Goal: Task Accomplishment & Management: Manage account settings

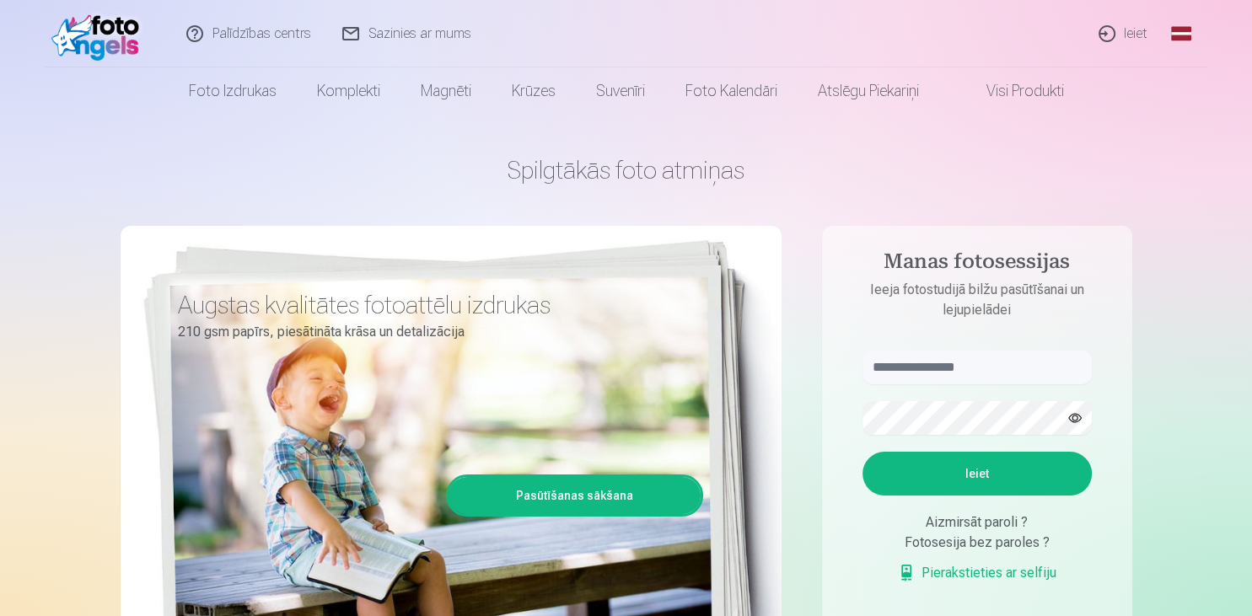
click at [1141, 35] on link "Ieiet" at bounding box center [1124, 33] width 81 height 67
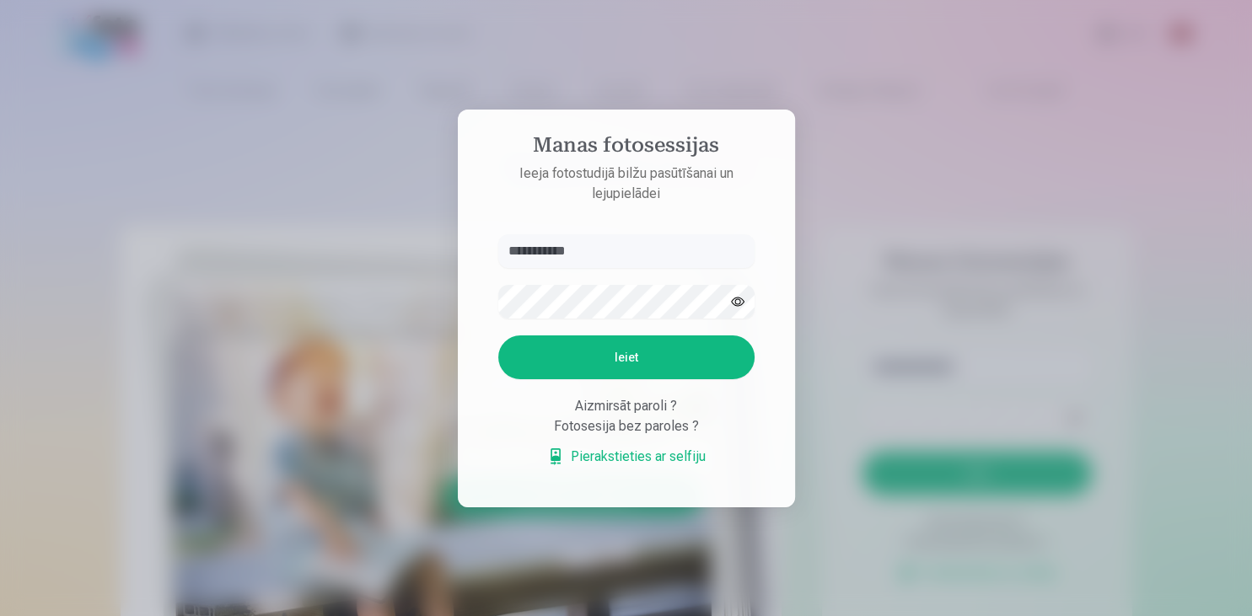
type input "**********"
click at [579, 352] on button "Ieiet" at bounding box center [626, 358] width 256 height 44
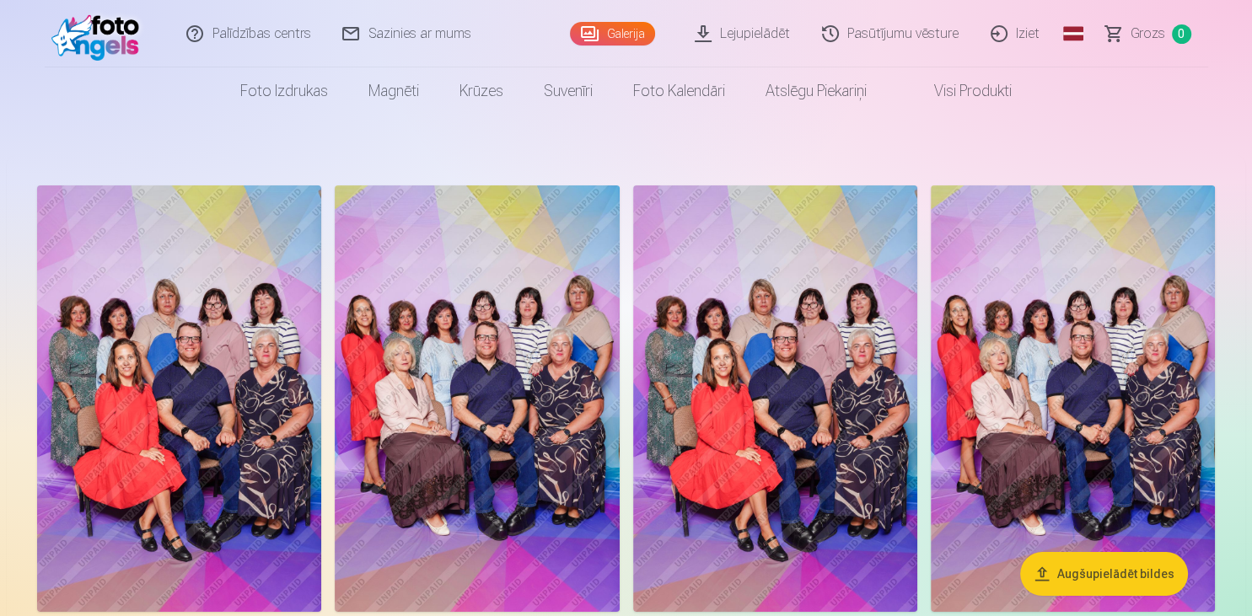
click at [229, 421] on img at bounding box center [179, 399] width 284 height 427
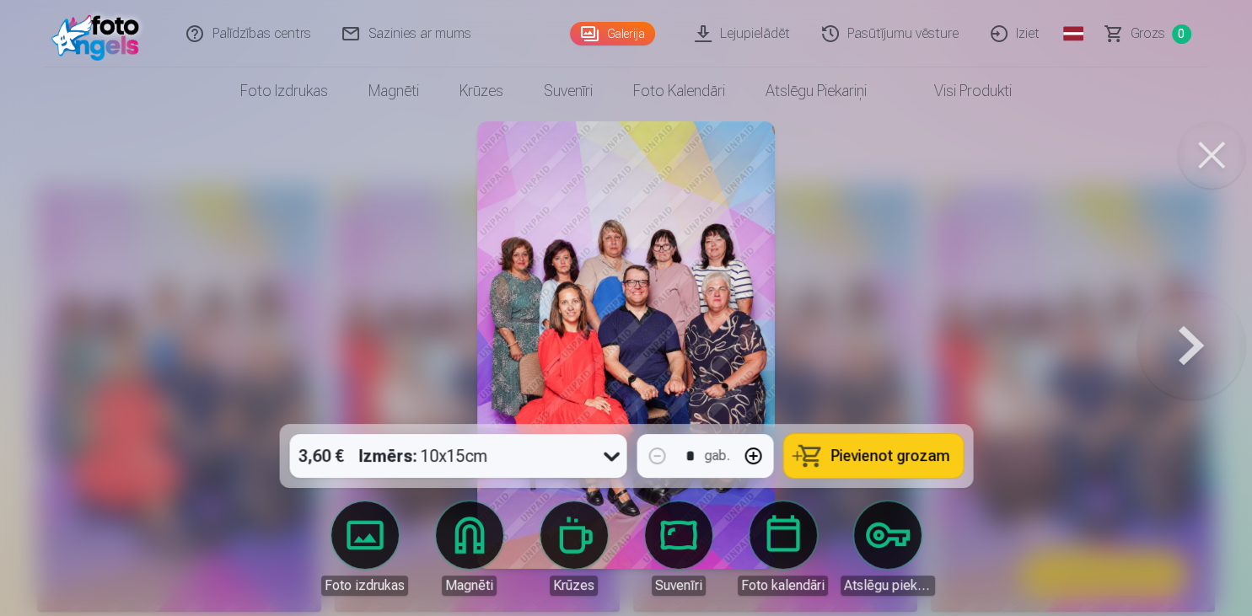
click at [1193, 334] on button at bounding box center [1192, 345] width 108 height 124
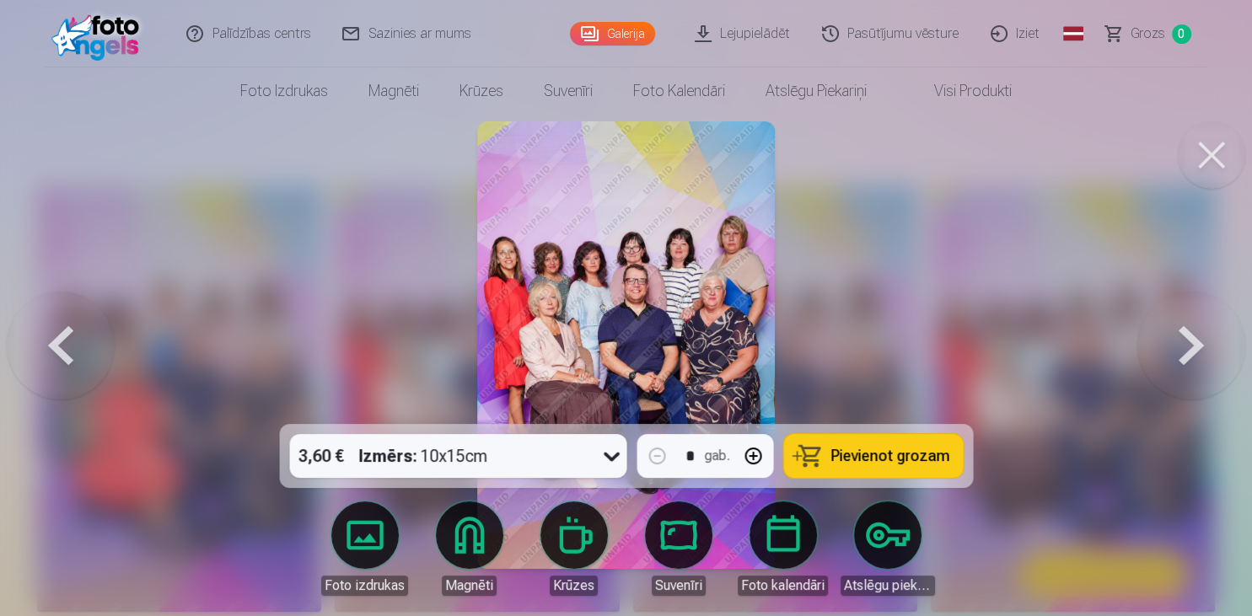
click at [1193, 334] on button at bounding box center [1192, 345] width 108 height 124
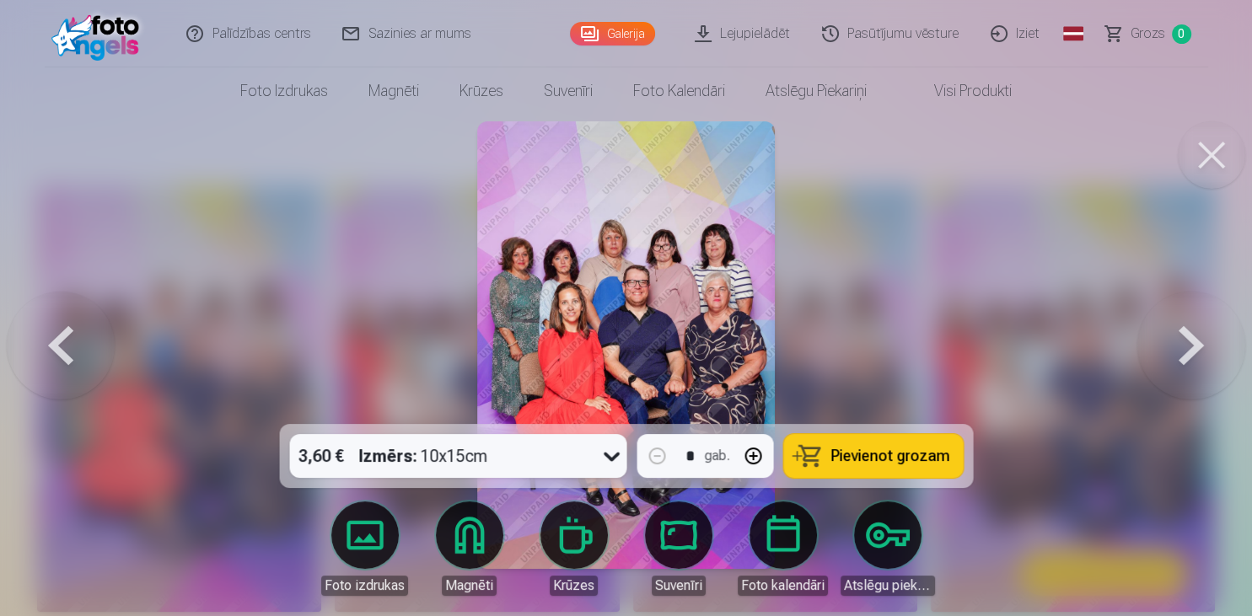
click at [1193, 334] on button at bounding box center [1192, 345] width 108 height 124
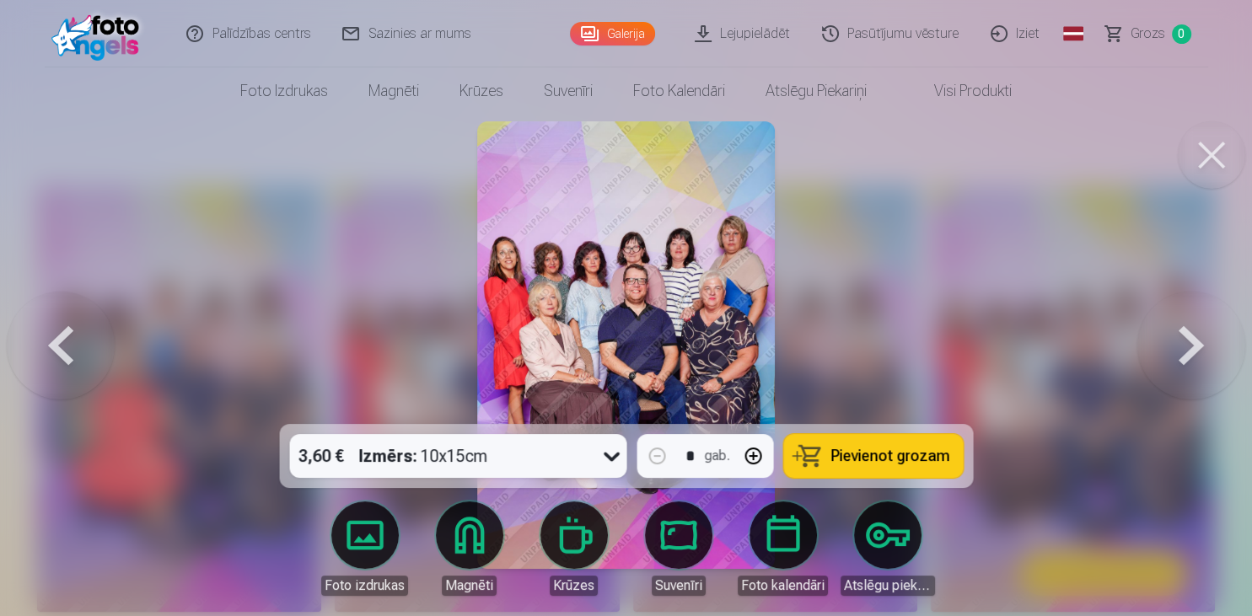
click at [1193, 334] on button at bounding box center [1192, 345] width 108 height 124
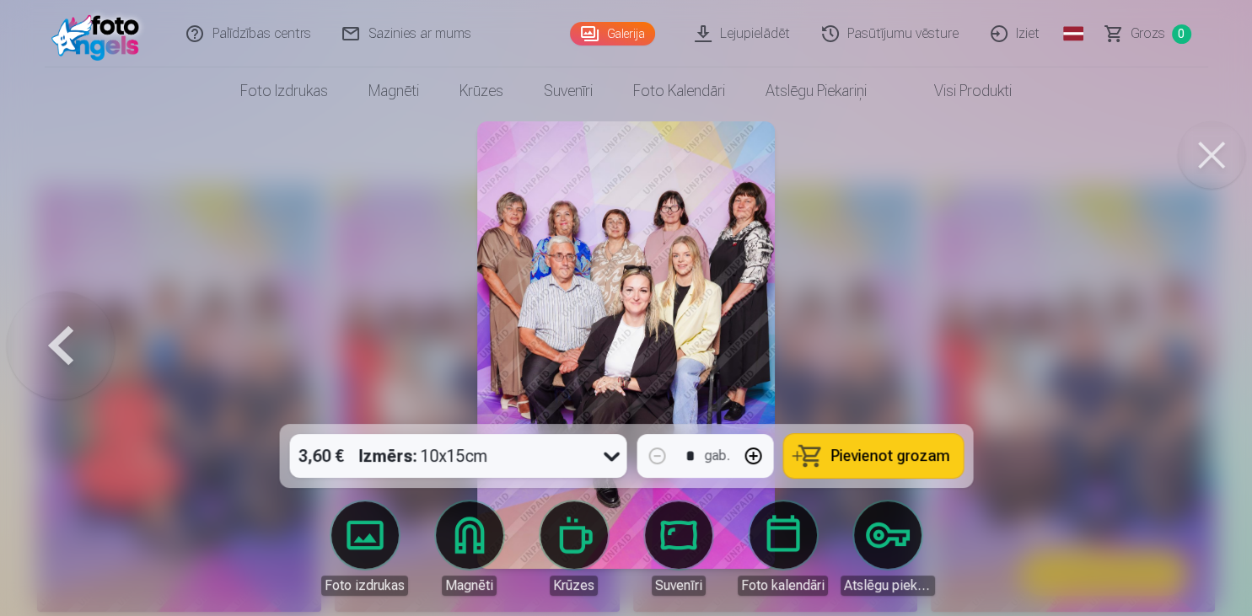
click at [1193, 334] on div at bounding box center [626, 308] width 1252 height 616
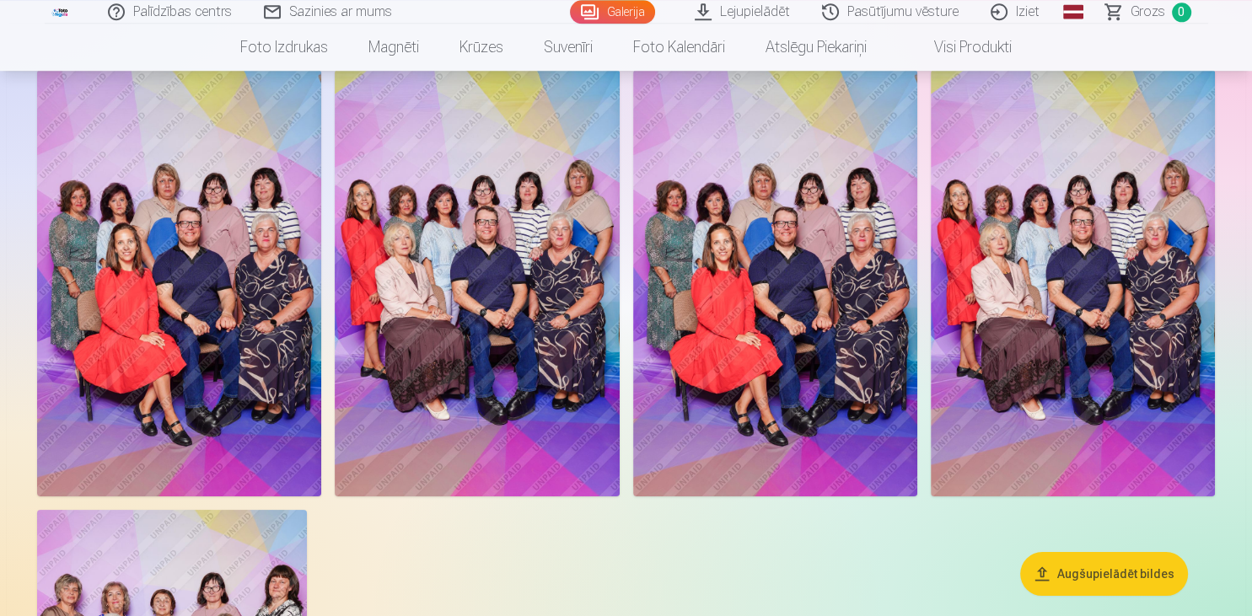
scroll to position [89, 0]
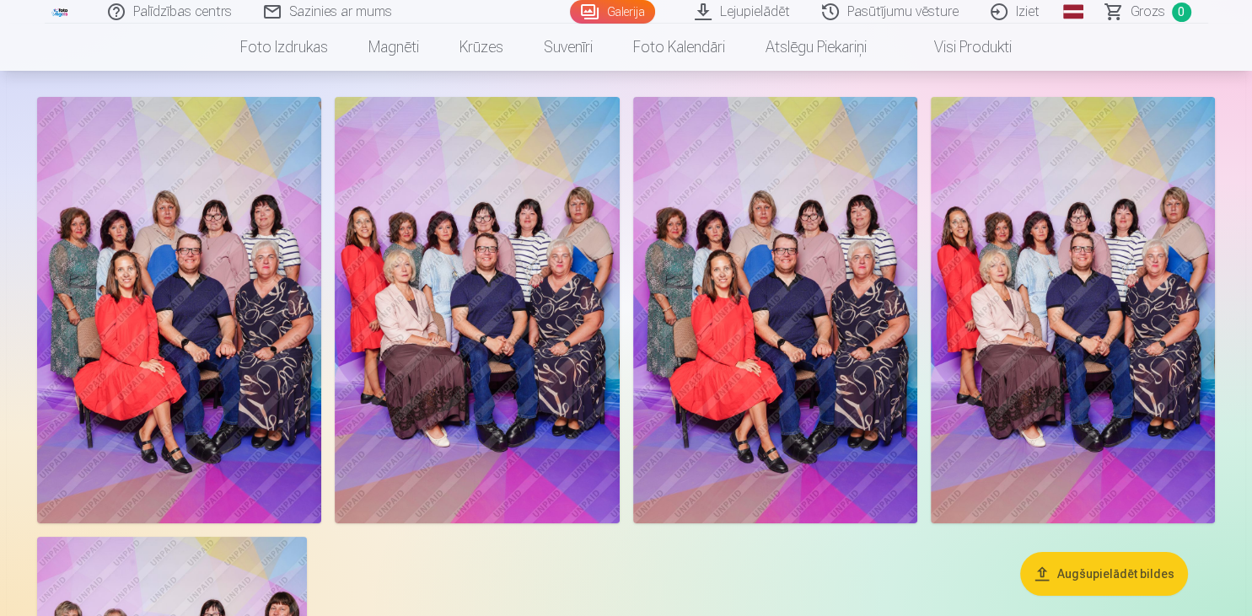
click at [202, 239] on img at bounding box center [179, 310] width 284 height 427
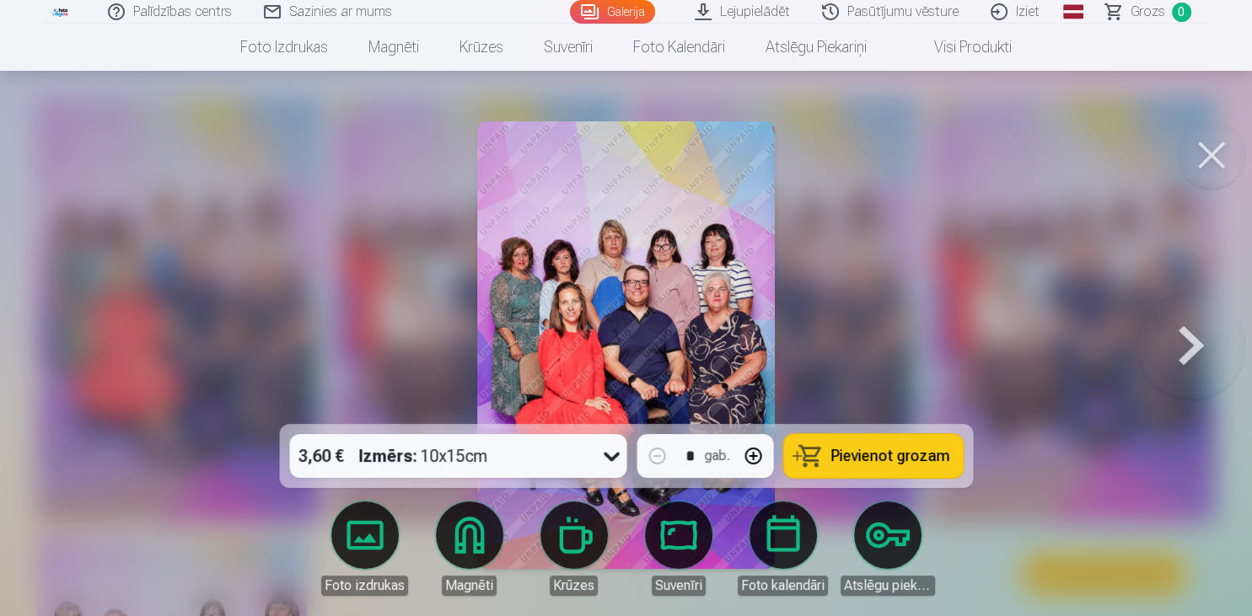
click at [617, 275] on img at bounding box center [626, 345] width 299 height 448
click at [1208, 150] on button at bounding box center [1211, 154] width 67 height 67
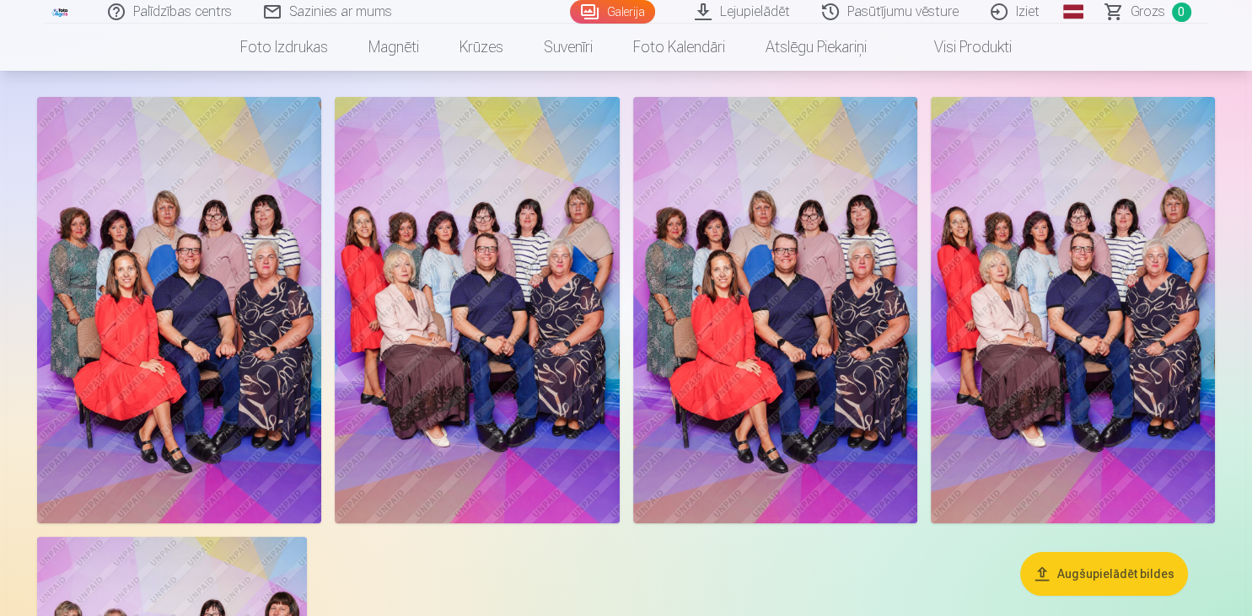
click at [476, 302] on img at bounding box center [477, 310] width 284 height 427
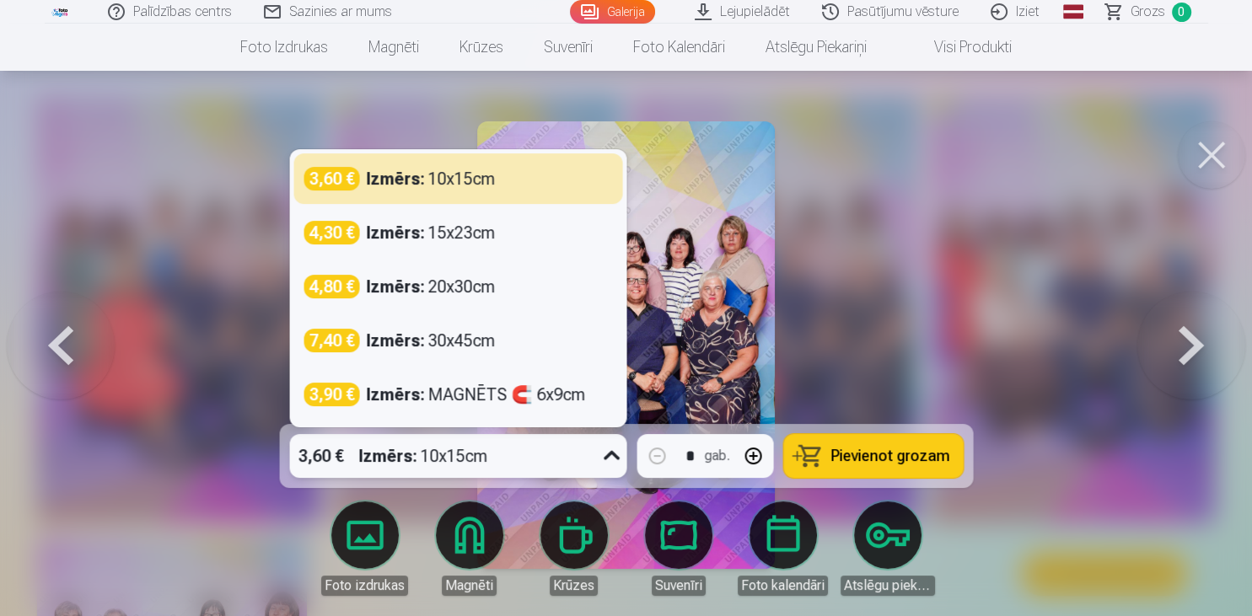
click at [609, 453] on icon at bounding box center [611, 456] width 27 height 27
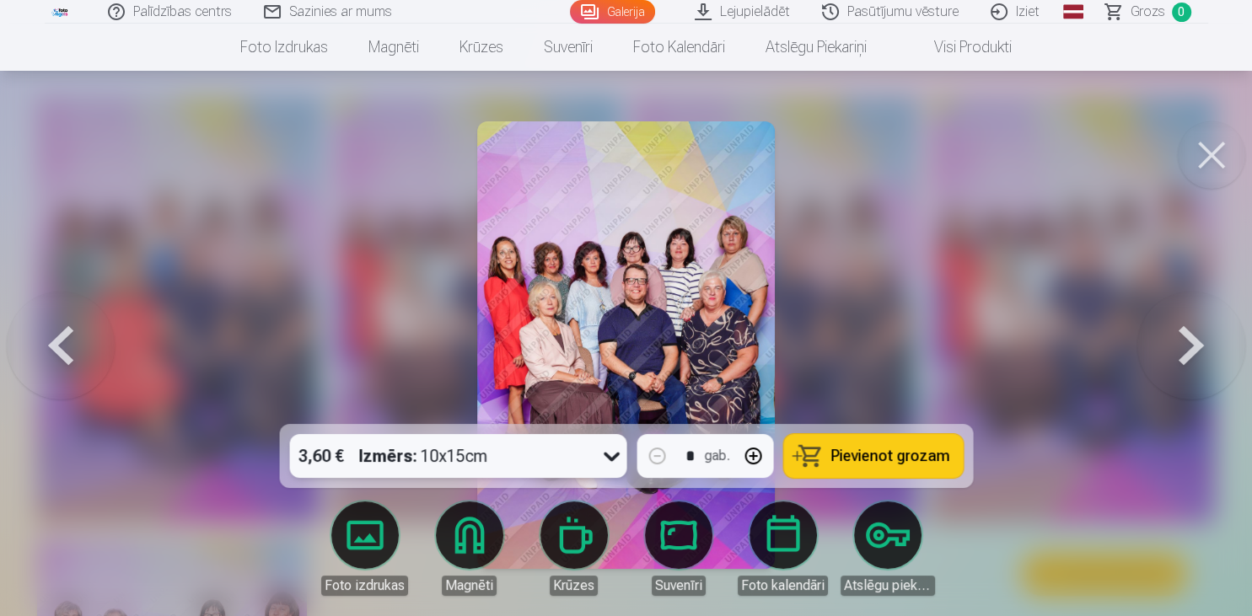
click at [609, 453] on icon at bounding box center [611, 456] width 27 height 27
click at [1200, 153] on button at bounding box center [1211, 154] width 67 height 67
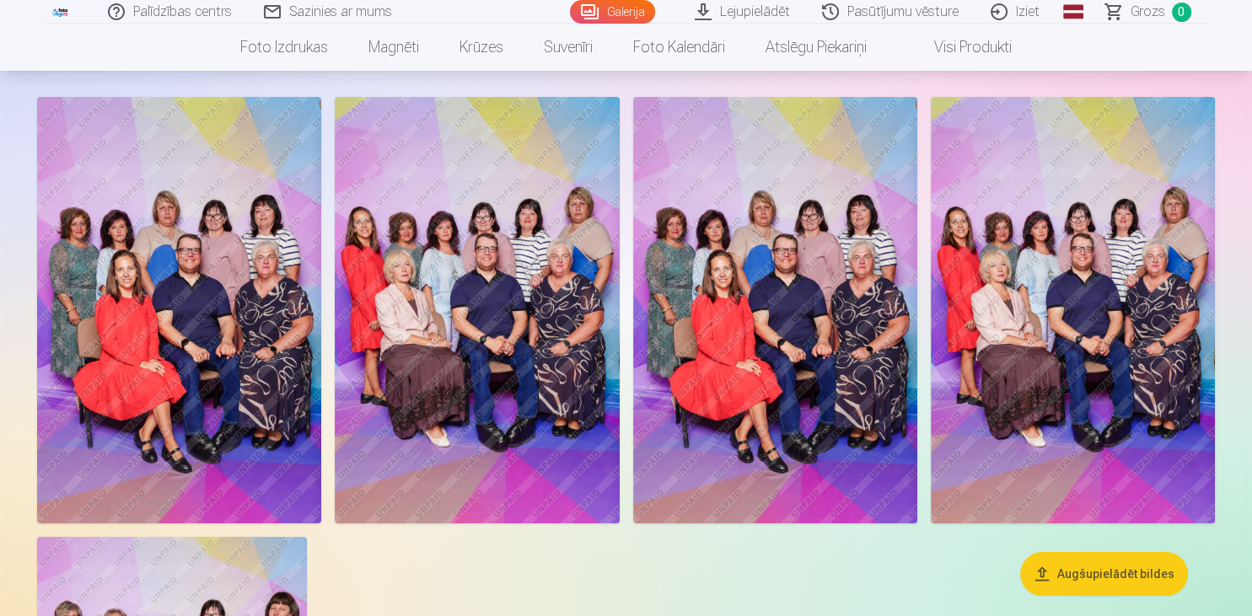
click at [1079, 287] on img at bounding box center [1073, 310] width 284 height 427
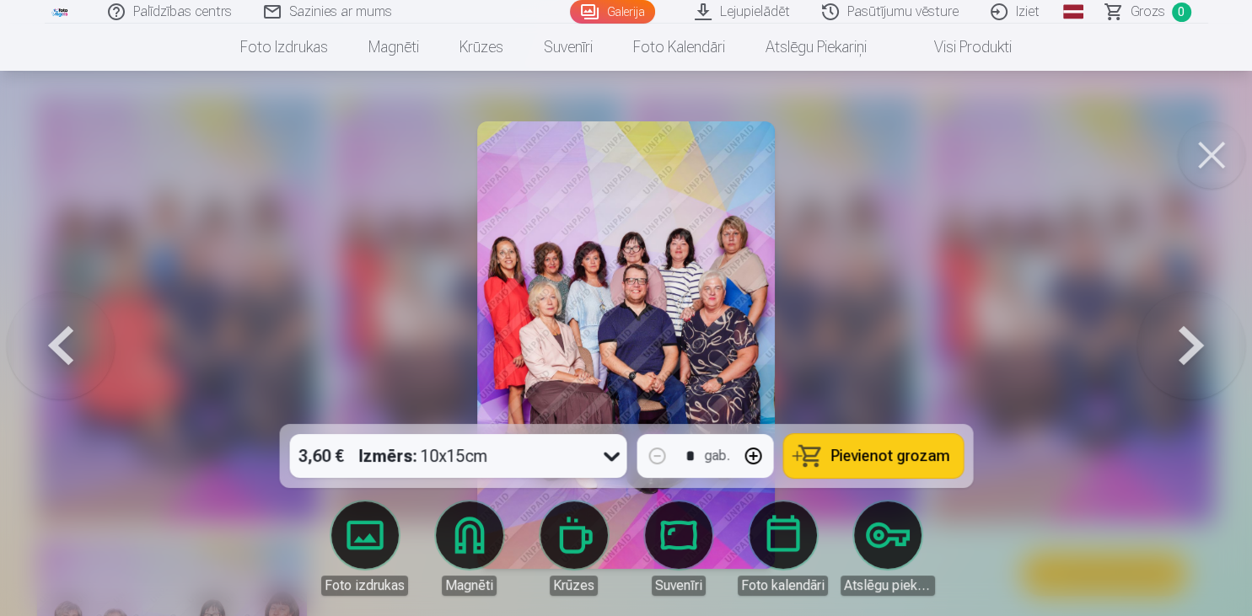
click at [1208, 154] on button at bounding box center [1211, 154] width 67 height 67
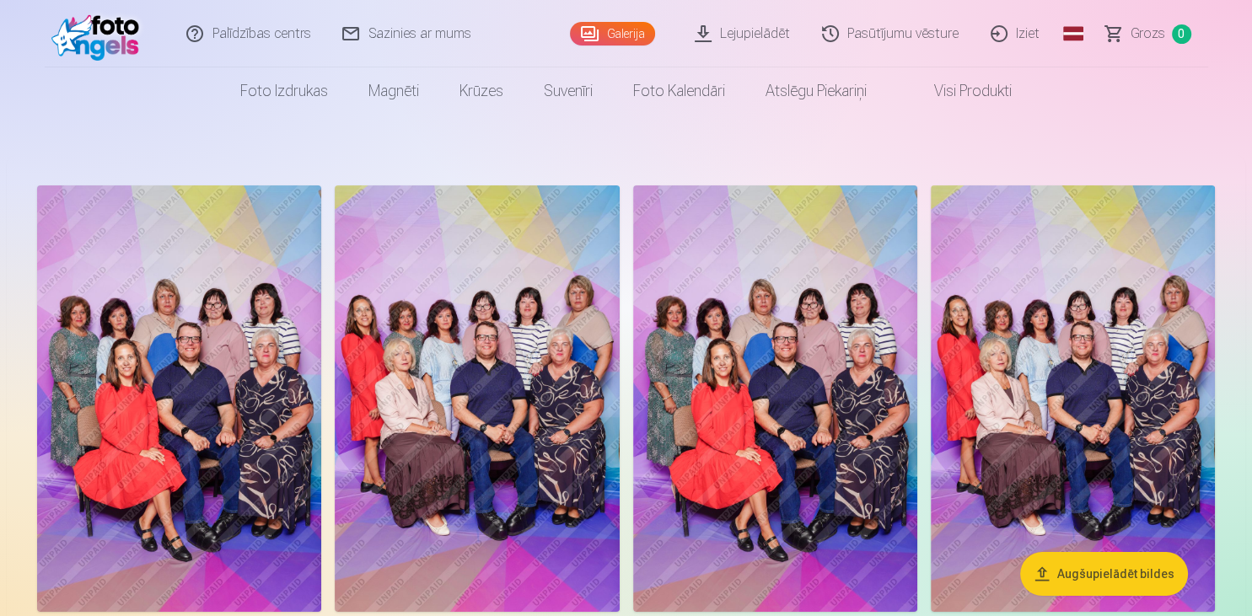
click at [1031, 35] on link "Iziet" at bounding box center [1016, 33] width 81 height 67
